Goal: Information Seeking & Learning: Learn about a topic

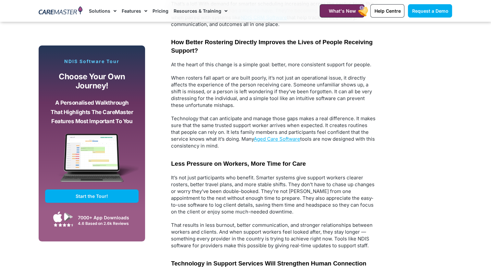
scroll to position [811, 0]
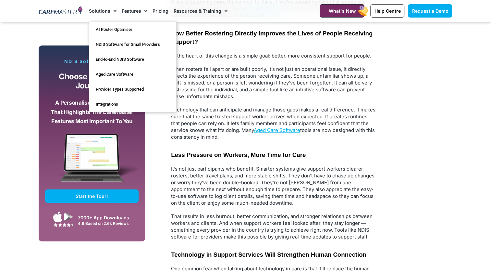
click at [65, 11] on img at bounding box center [61, 11] width 44 height 10
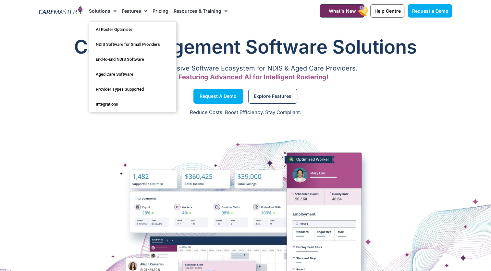
click at [108, 11] on link "Solutions" at bounding box center [103, 11] width 28 height 22
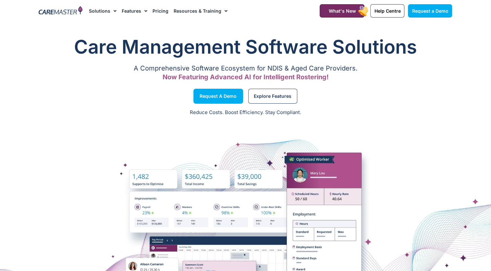
click at [99, 12] on link "Solutions" at bounding box center [103, 11] width 28 height 22
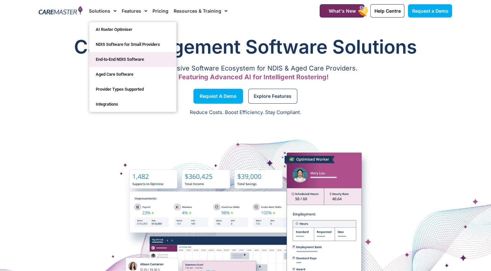
click at [125, 58] on link "End-to-End NDIS Software" at bounding box center [132, 59] width 87 height 15
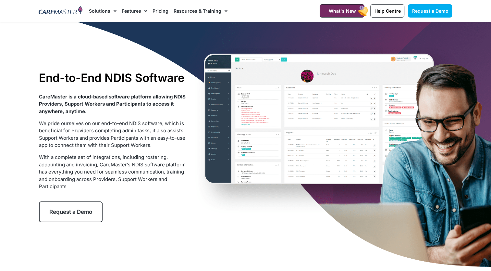
click at [163, 10] on link "Pricing" at bounding box center [160, 11] width 16 height 22
